Goal: Information Seeking & Learning: Learn about a topic

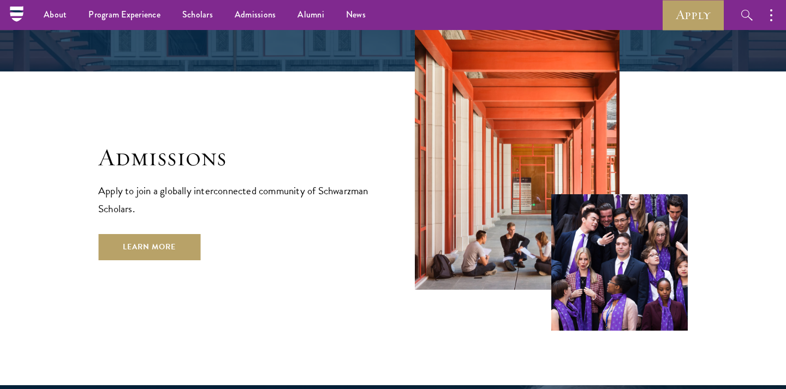
scroll to position [1754, 0]
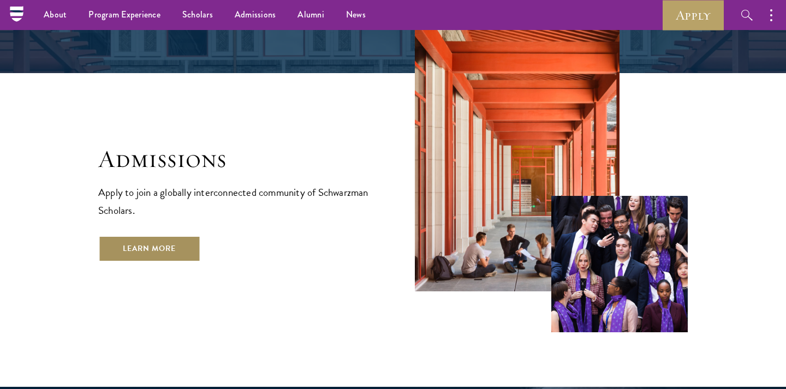
click at [162, 236] on link "Learn More" at bounding box center [149, 249] width 102 height 26
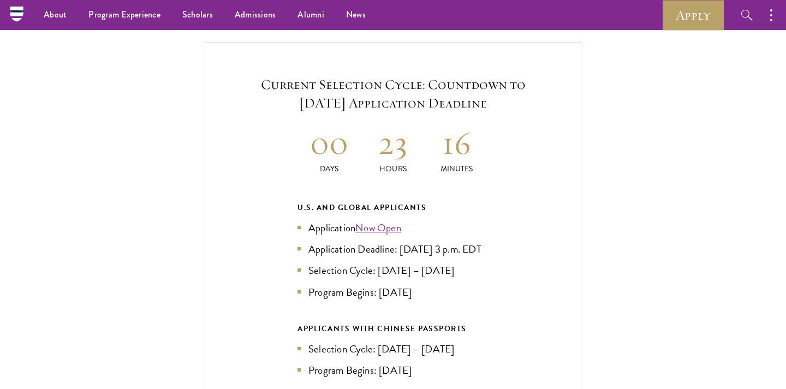
scroll to position [2325, 0]
